Goal: Navigation & Orientation: Find specific page/section

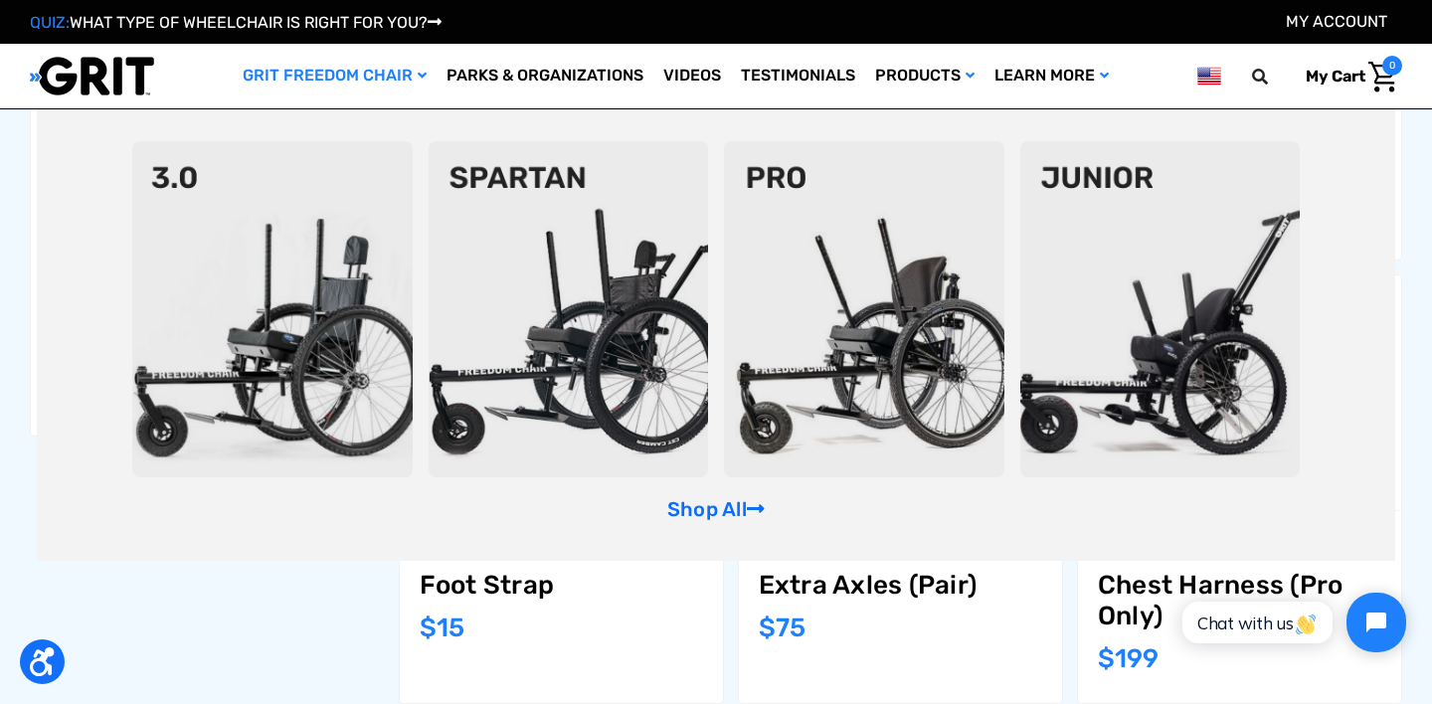
scroll to position [586, 0]
click at [689, 502] on link "Shop All" at bounding box center [715, 509] width 97 height 24
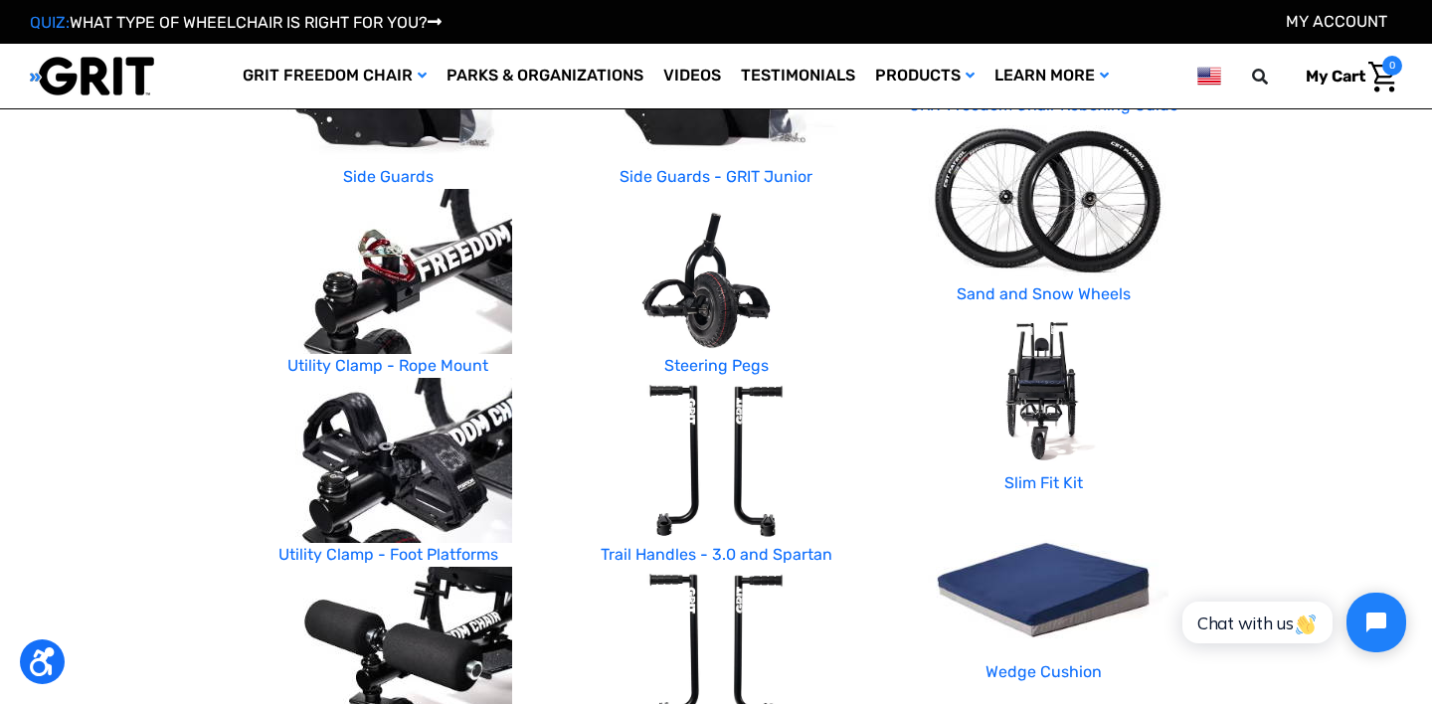
scroll to position [873, 0]
